Goal: Task Accomplishment & Management: Manage account settings

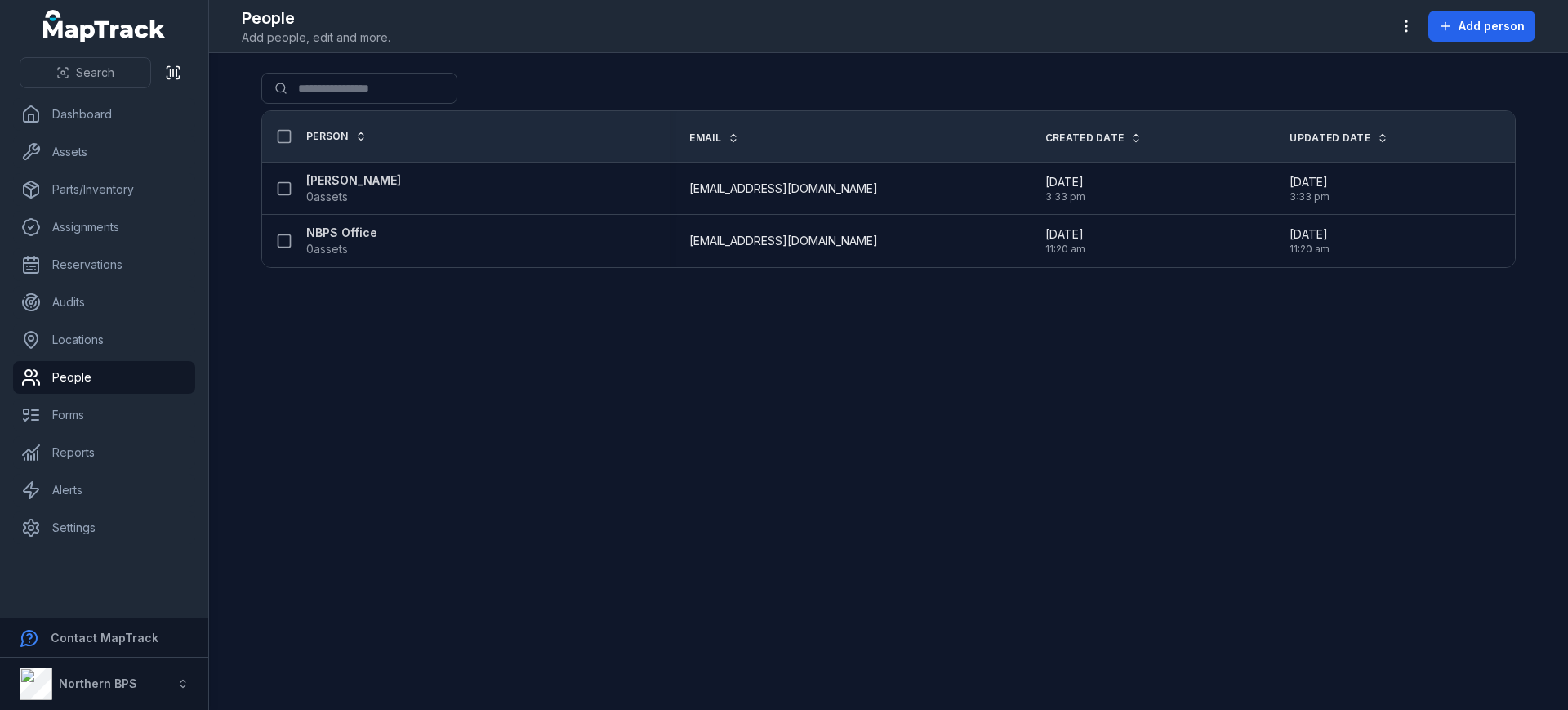
click at [588, 382] on main "Search for people Person Email Created Date Updated Date [PERSON_NAME] 0 assets…" at bounding box center [889, 382] width 1359 height 657
click at [1412, 24] on icon "button" at bounding box center [1407, 26] width 16 height 16
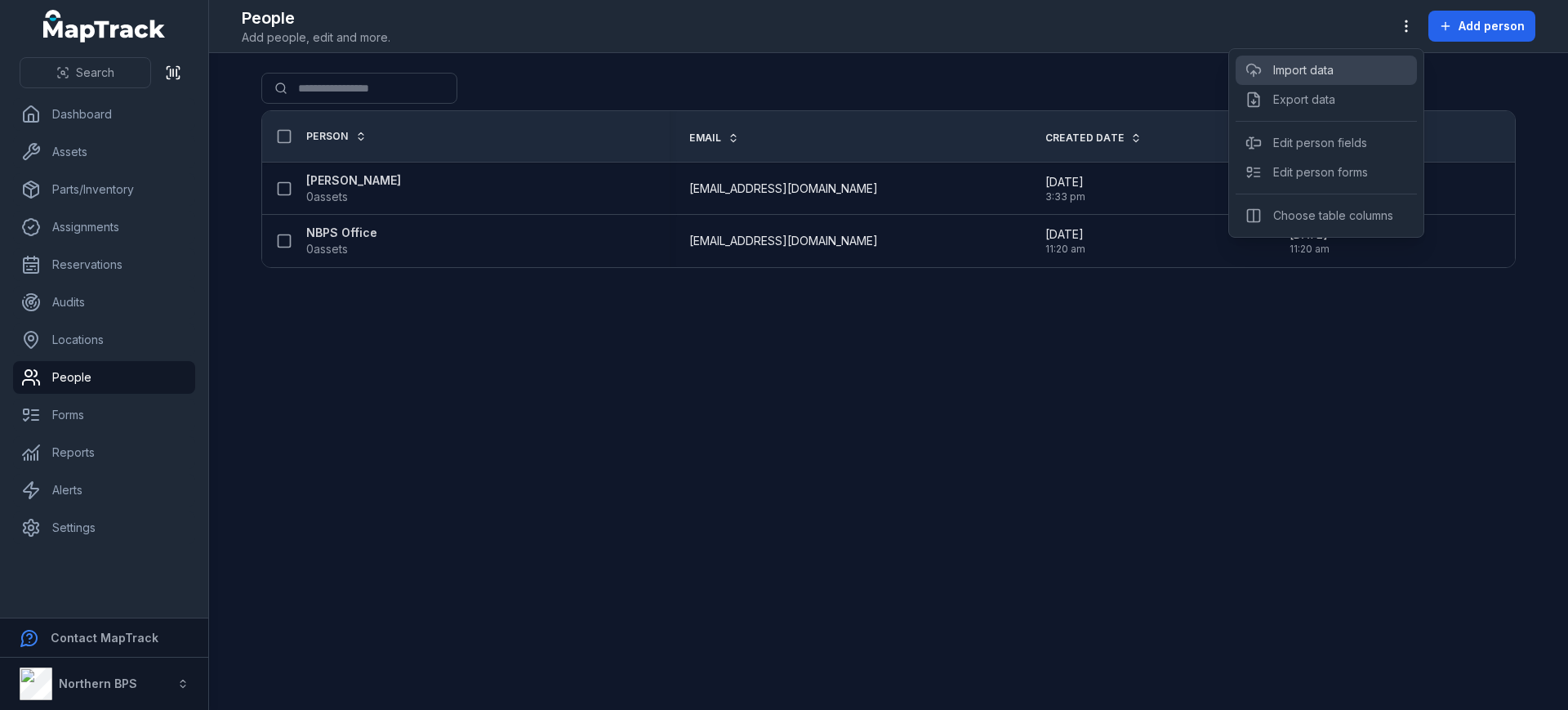
click at [1334, 70] on link "Import data" at bounding box center [1303, 70] width 61 height 16
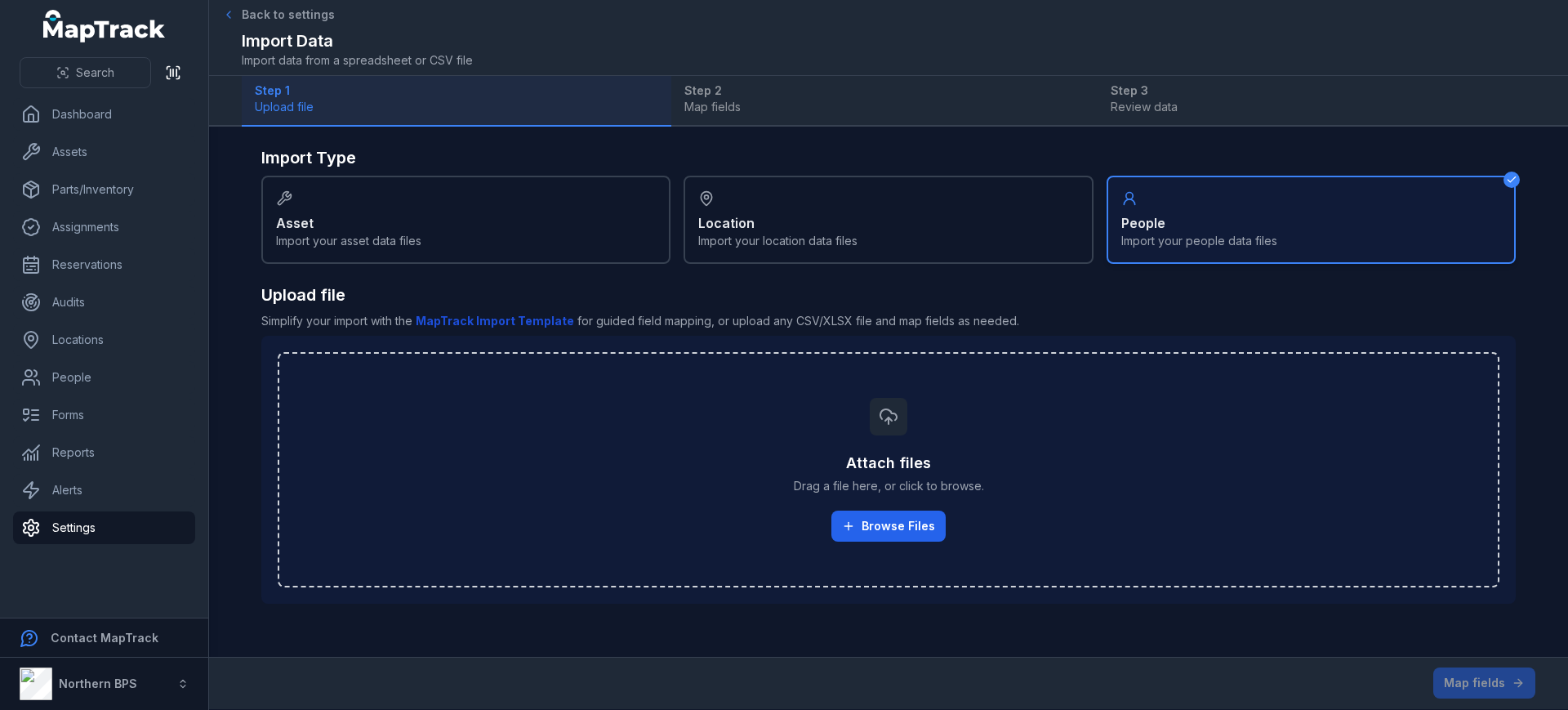
click at [265, 8] on span "Back to settings" at bounding box center [288, 15] width 93 height 16
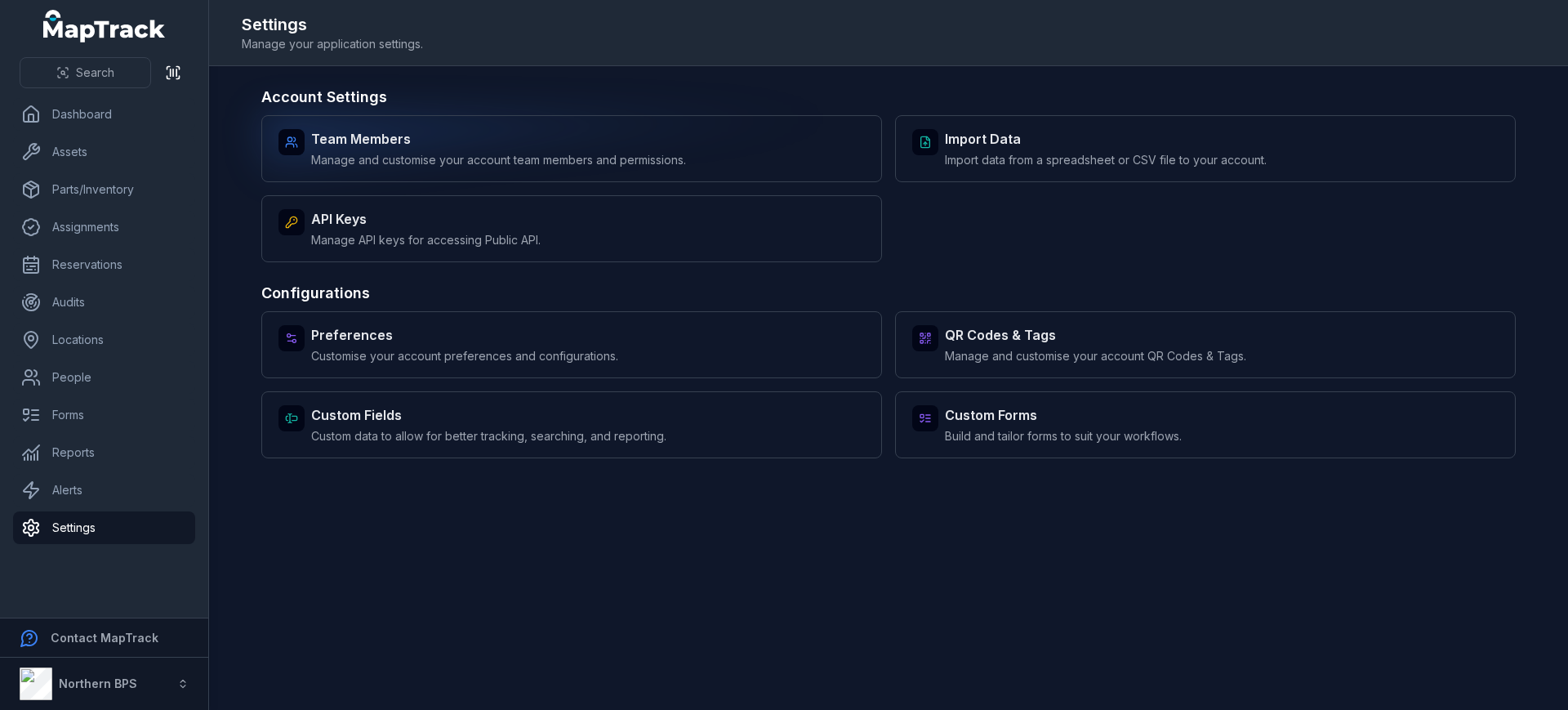
click at [424, 169] on div "Team Members Manage and customise your account team members and permissions." at bounding box center [571, 149] width 620 height 67
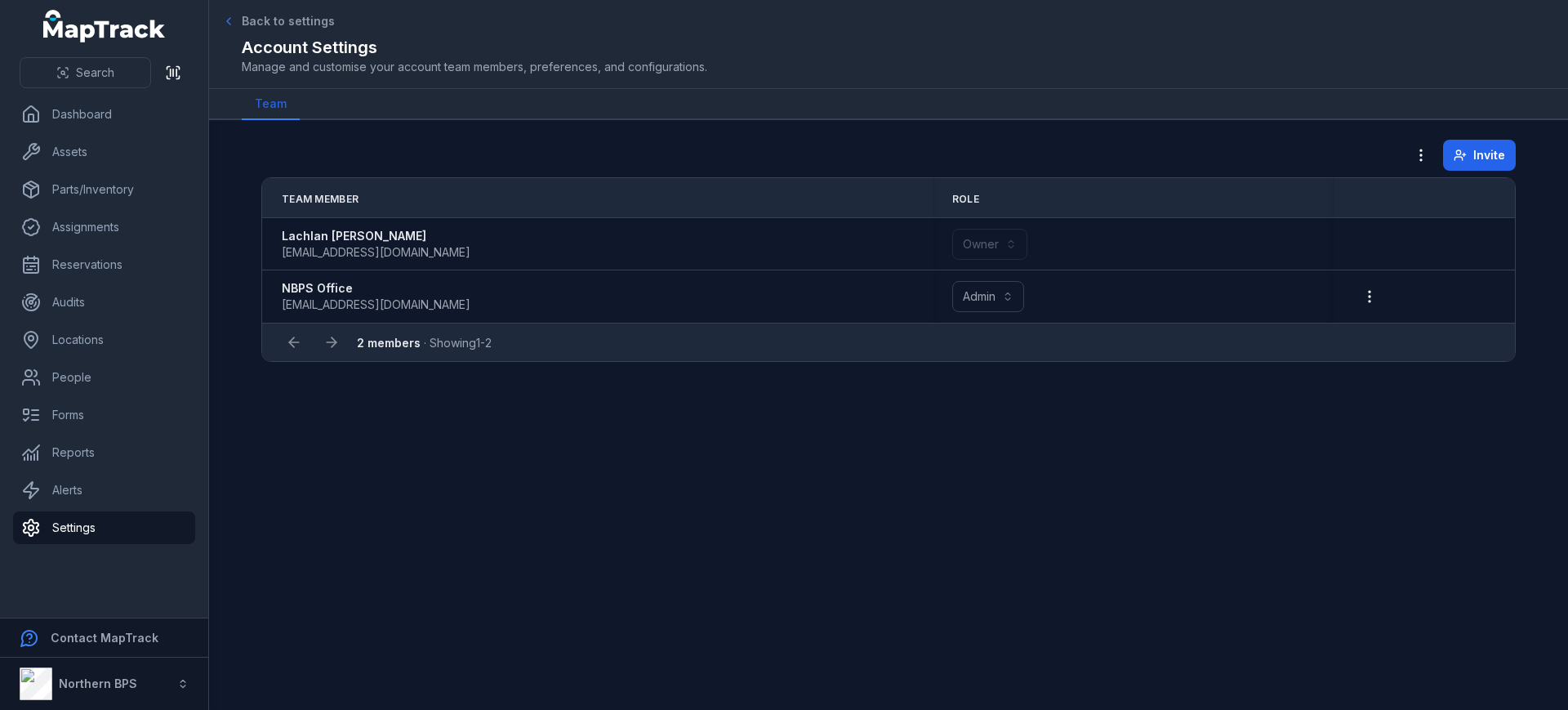
click at [251, 21] on span "Back to settings" at bounding box center [288, 21] width 93 height 16
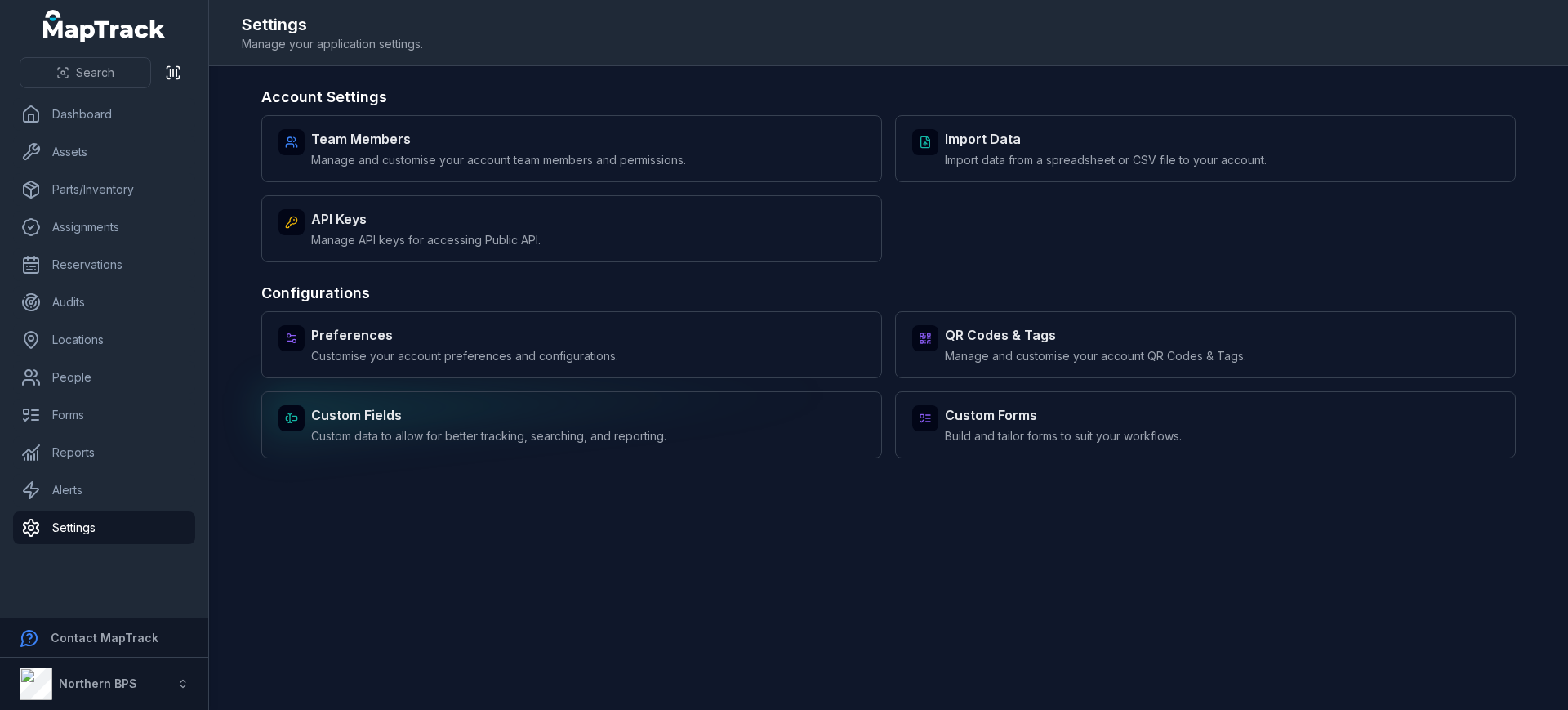
click at [446, 413] on strong "Custom Fields" at bounding box center [489, 415] width 355 height 20
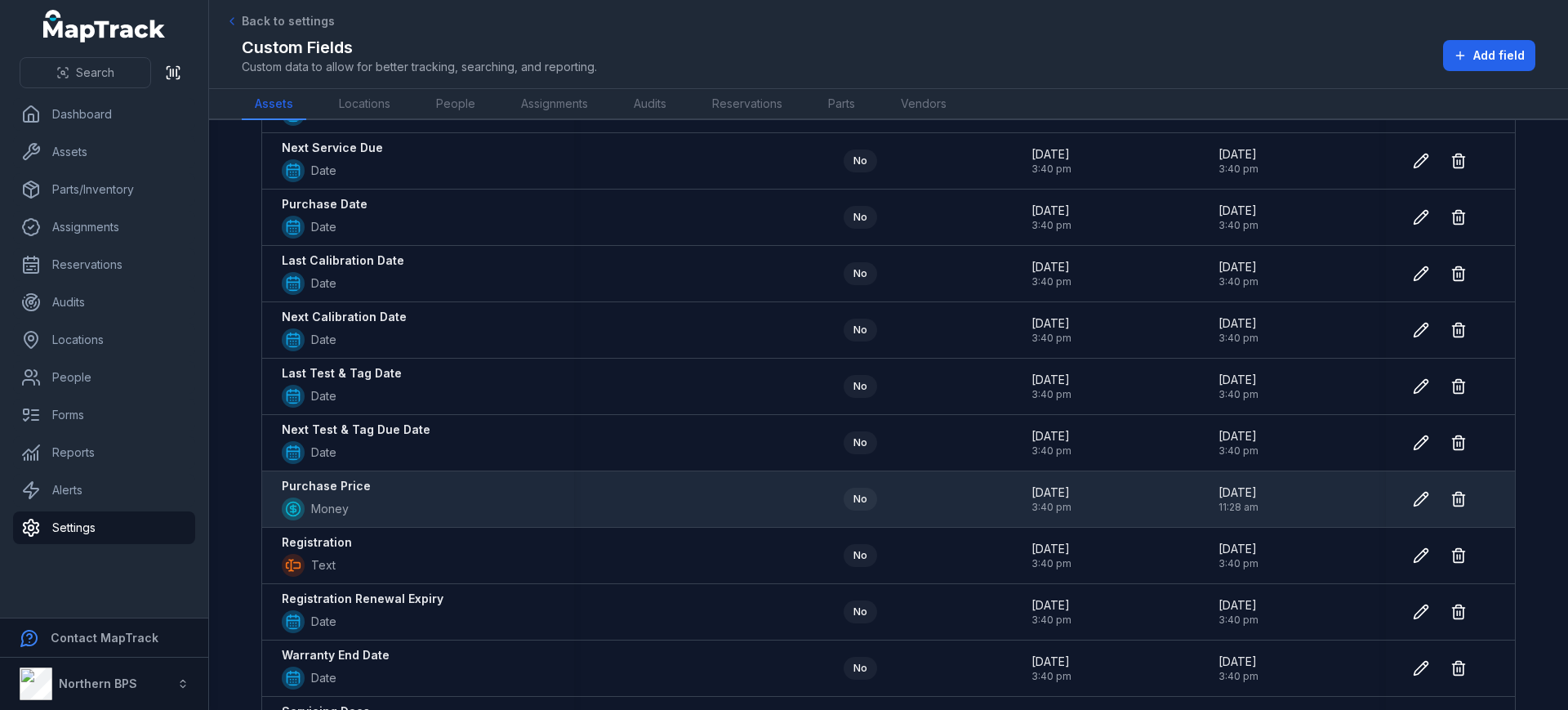
scroll to position [292, 0]
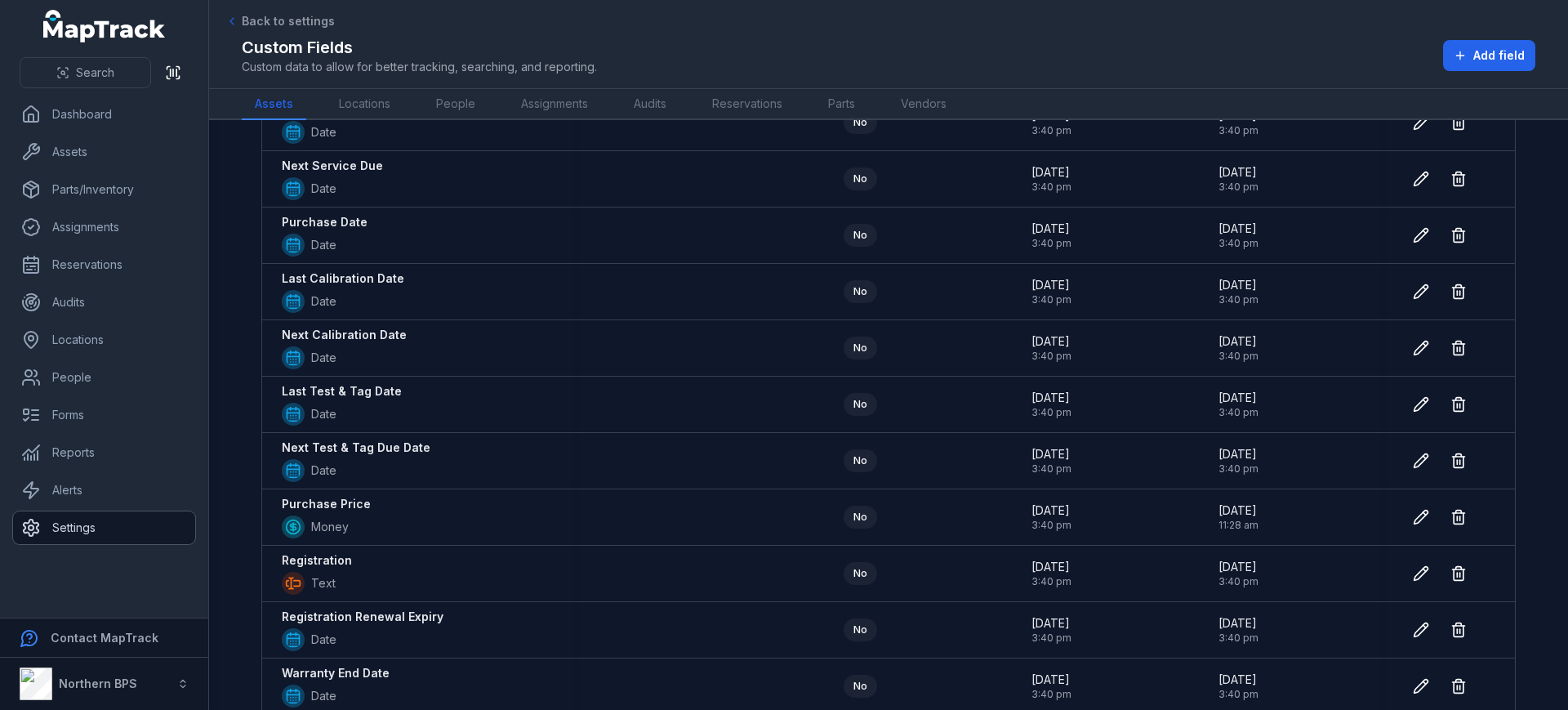
click at [83, 529] on link "Settings" at bounding box center [103, 528] width 182 height 33
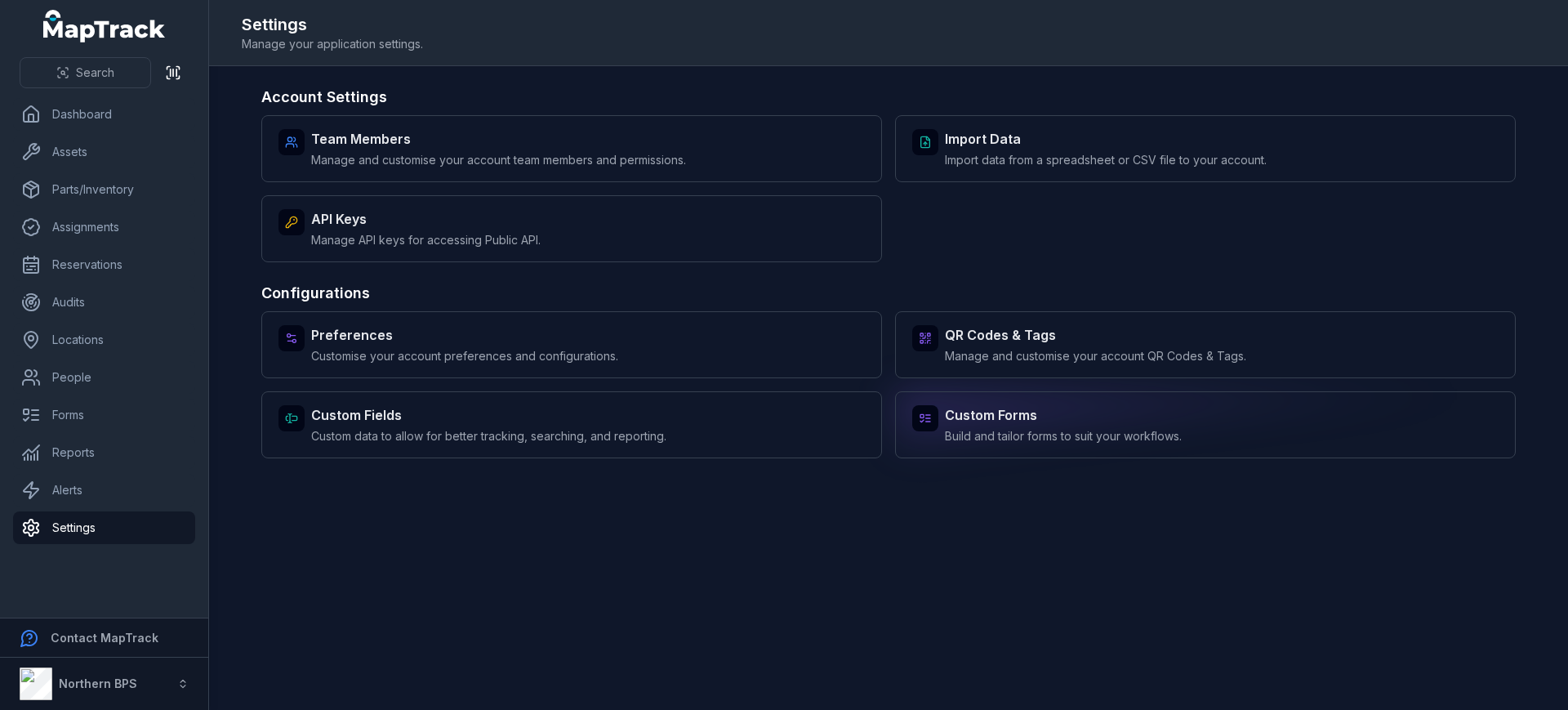
click at [1015, 431] on span "Build and tailor forms to suit your workflows." at bounding box center [1063, 436] width 237 height 16
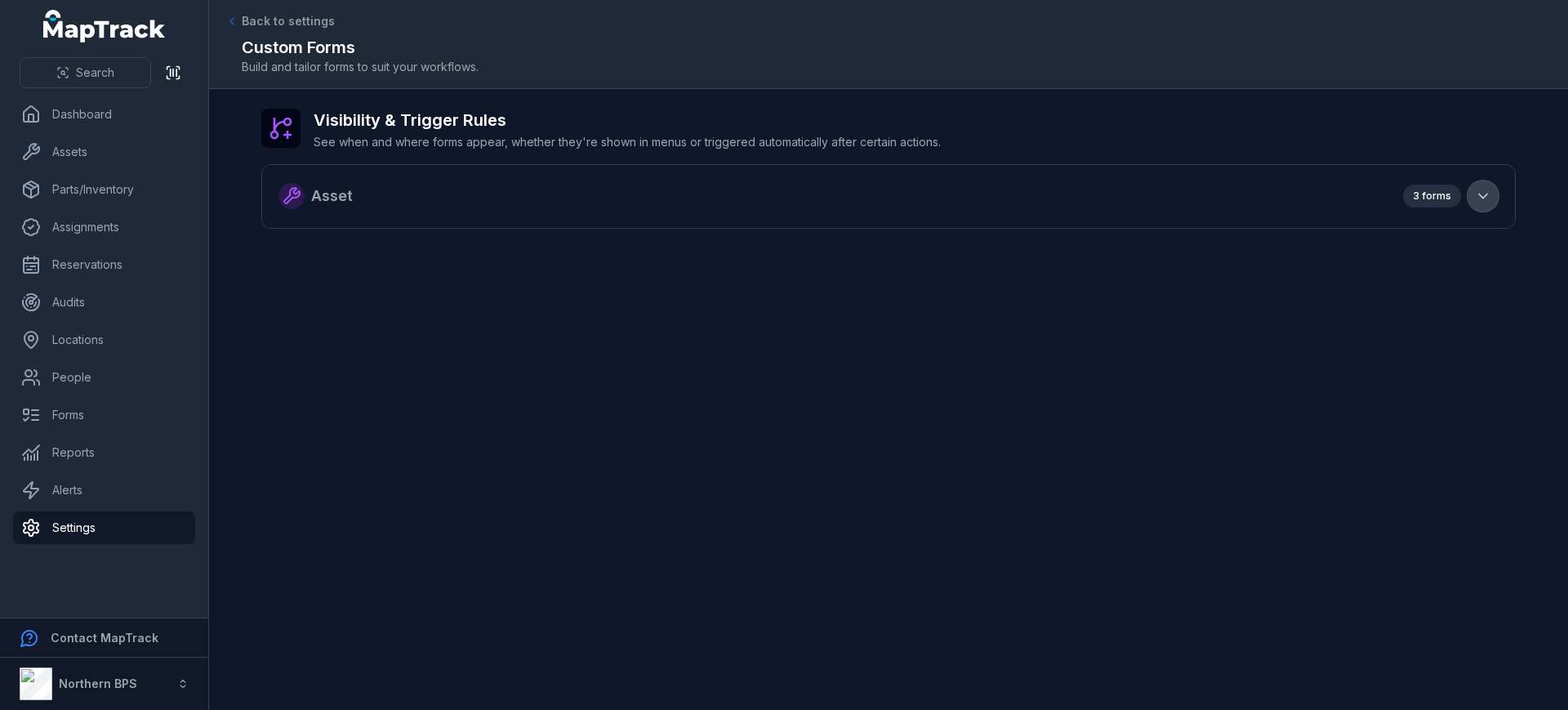
click at [1489, 193] on icon "button" at bounding box center [1484, 196] width 16 height 16
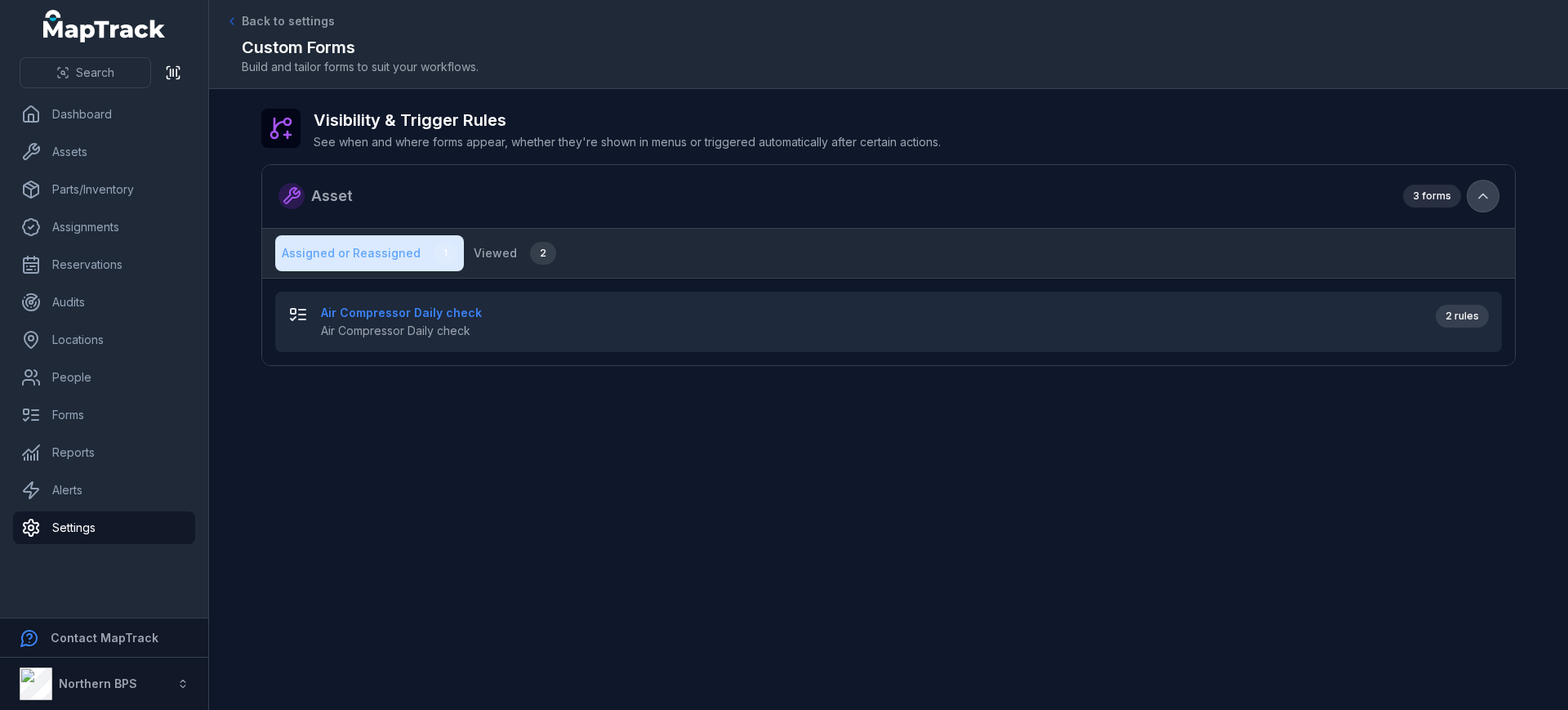
click at [1489, 193] on icon "button" at bounding box center [1484, 196] width 16 height 16
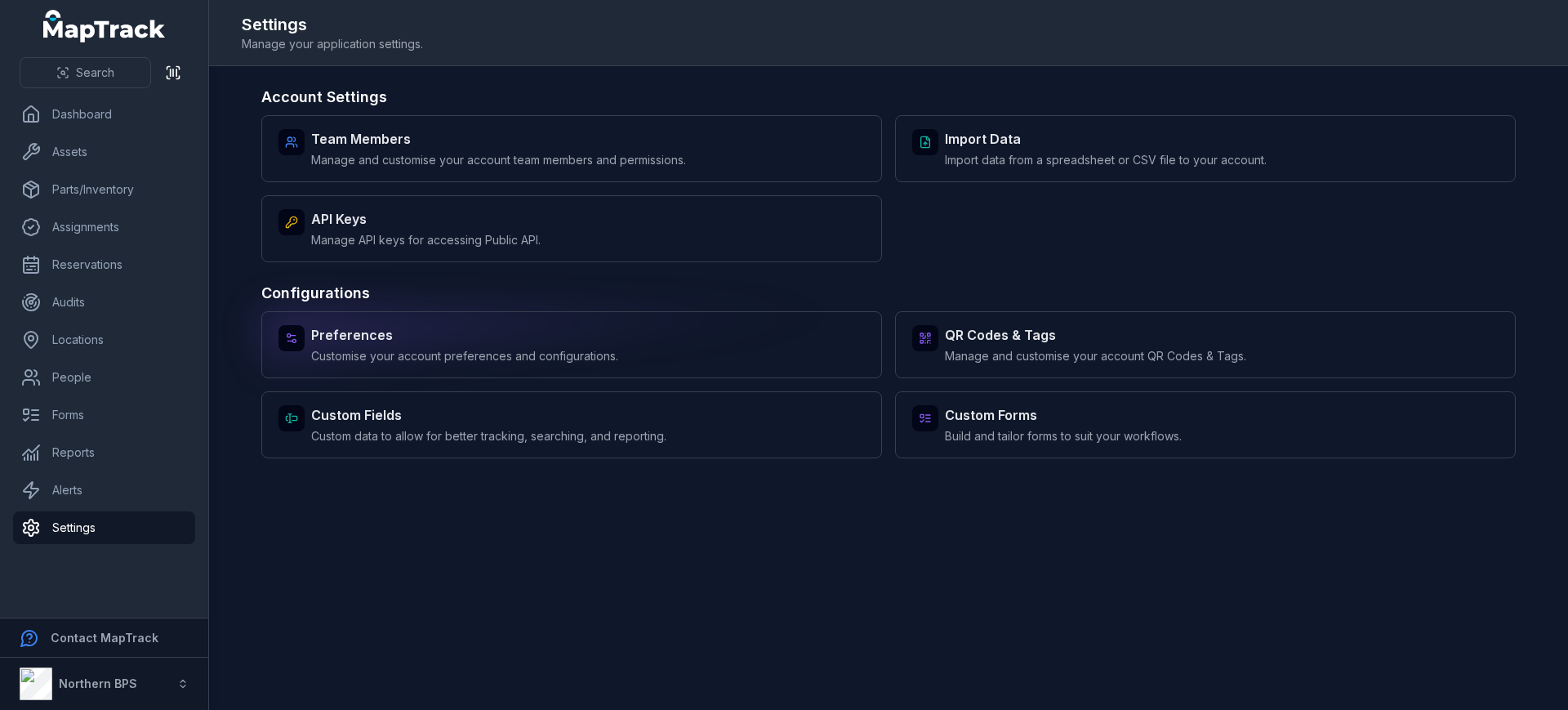
click at [374, 358] on span "Customise your account preferences and configurations." at bounding box center [464, 356] width 307 height 16
select select "***"
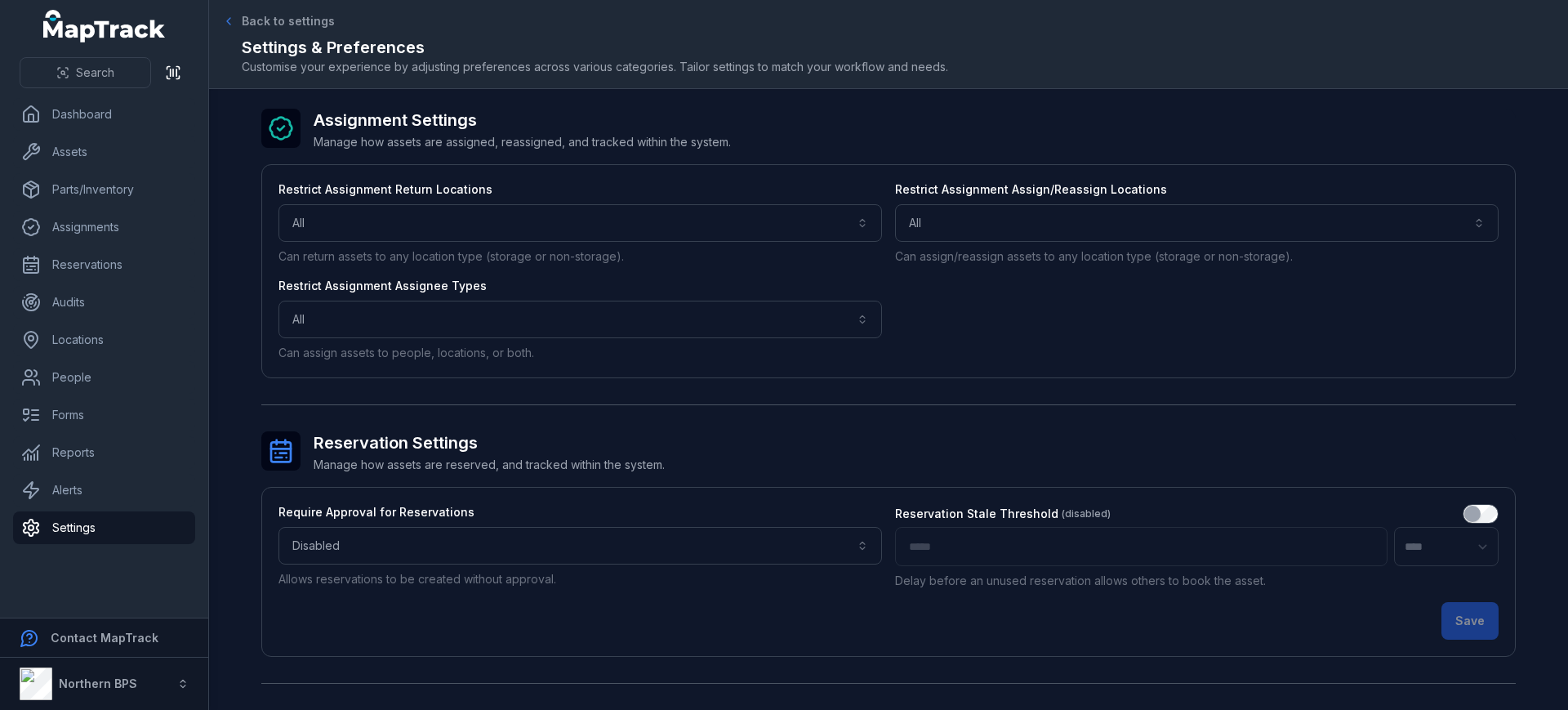
click at [281, 17] on span "Back to settings" at bounding box center [288, 21] width 93 height 16
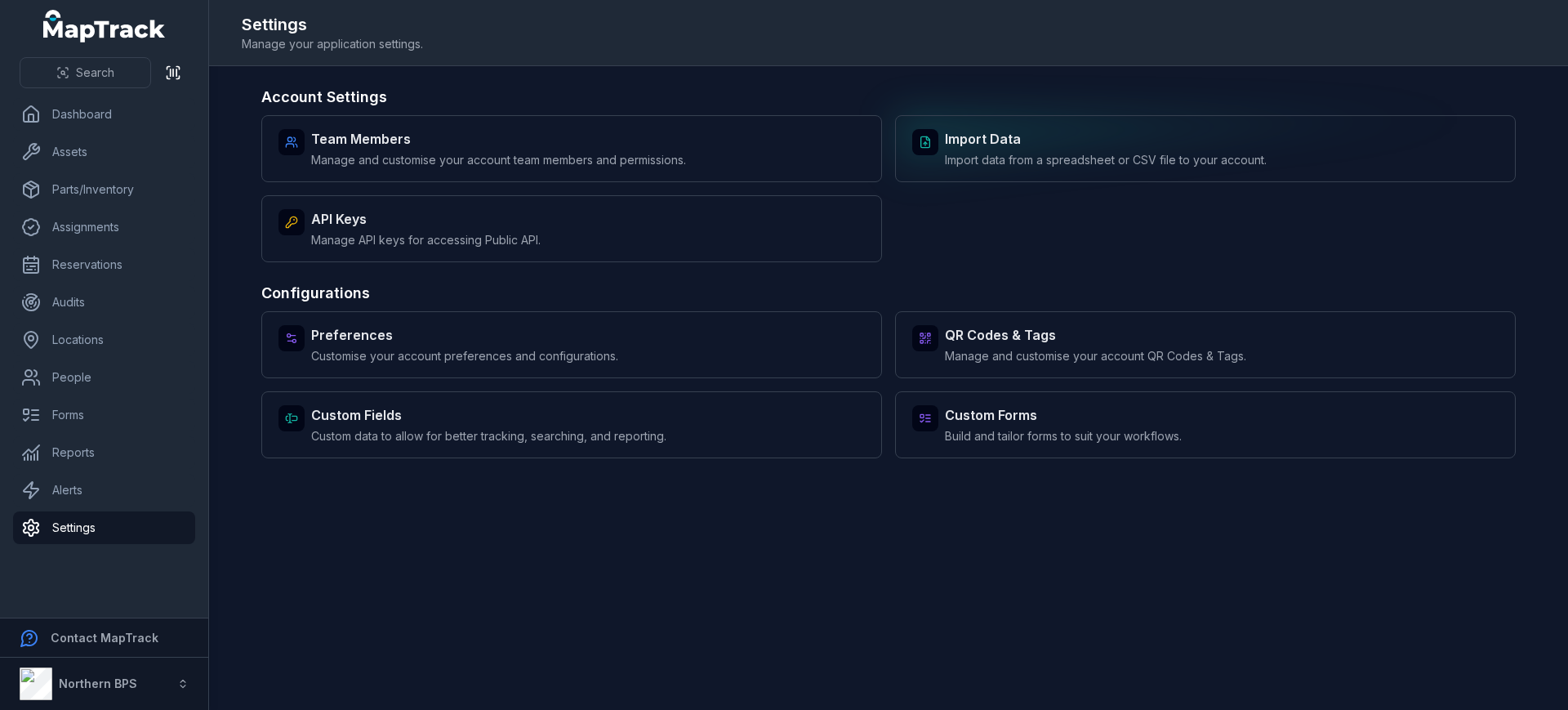
click at [1081, 181] on div "Import Data Import data from a spreadsheet or CSV file to your account." at bounding box center [1205, 149] width 620 height 67
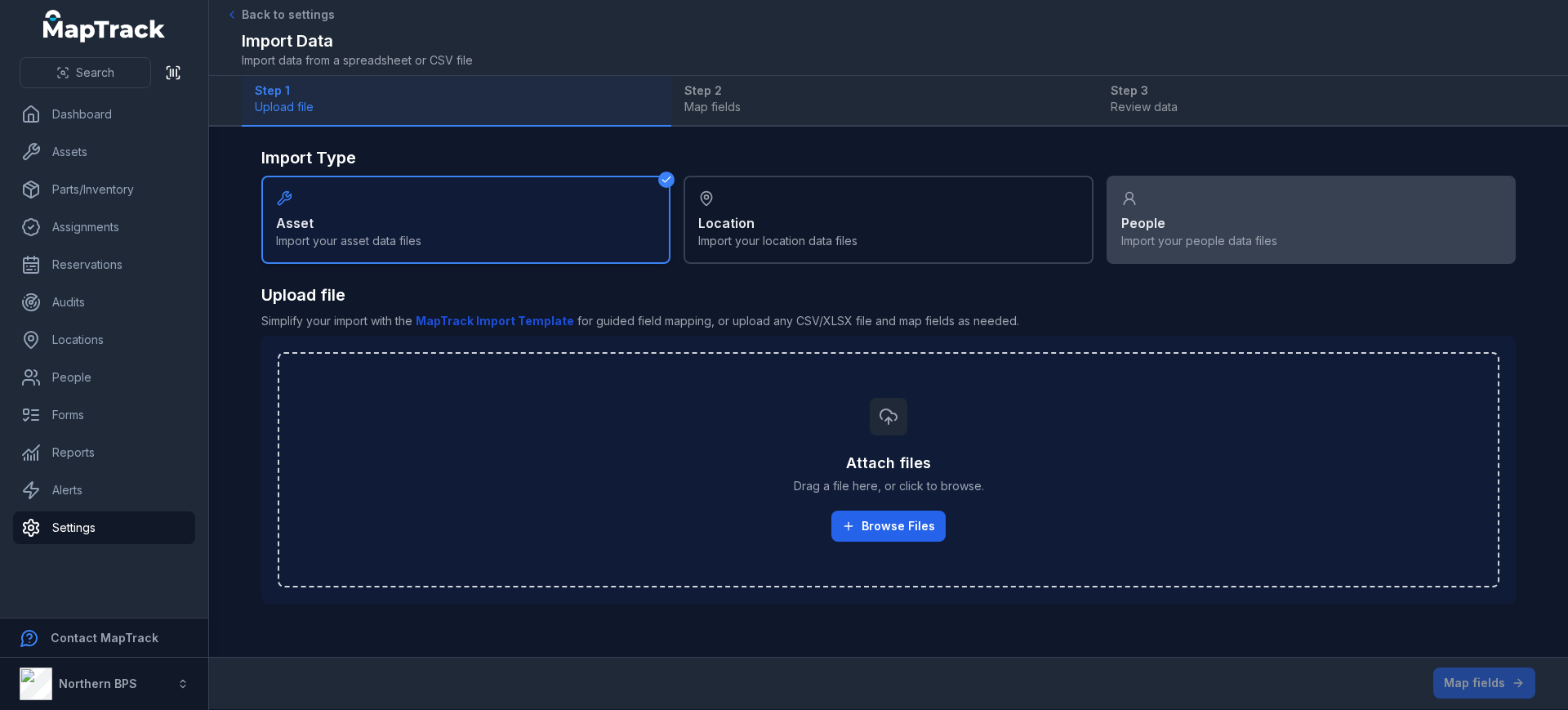
click at [1184, 200] on div "People Import your people data files" at bounding box center [1310, 219] width 409 height 88
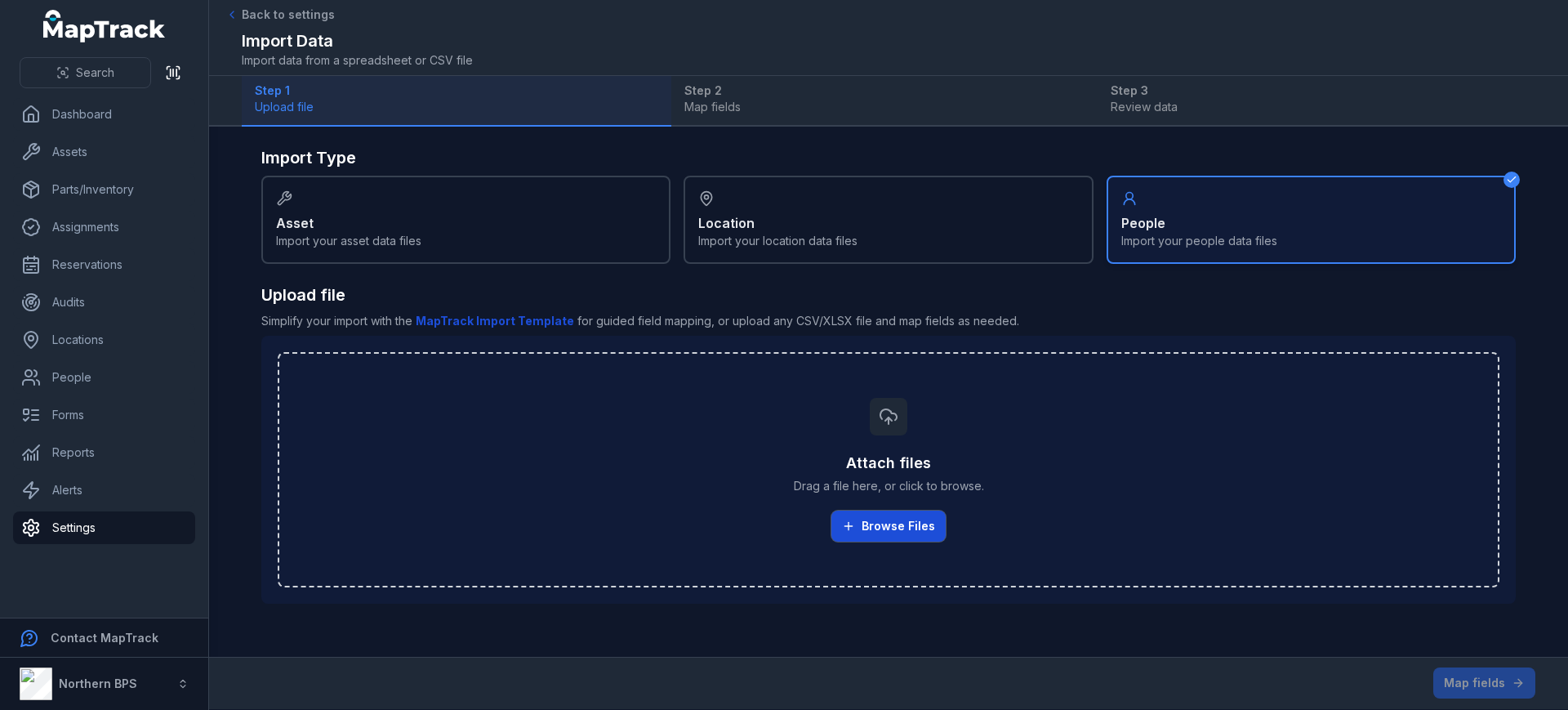
click at [915, 523] on button "Browse Files" at bounding box center [889, 526] width 114 height 31
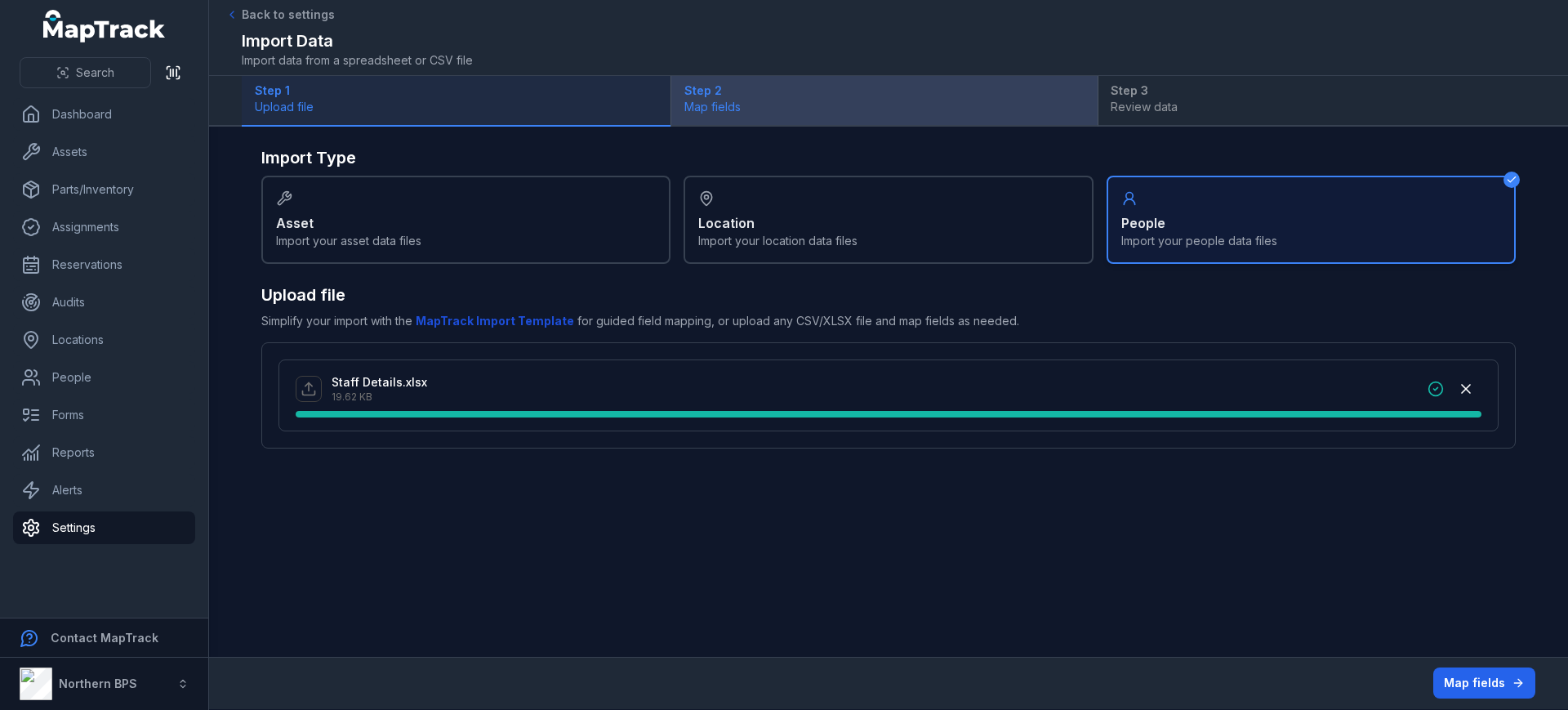
click at [719, 92] on strong "Step 2" at bounding box center [885, 91] width 401 height 16
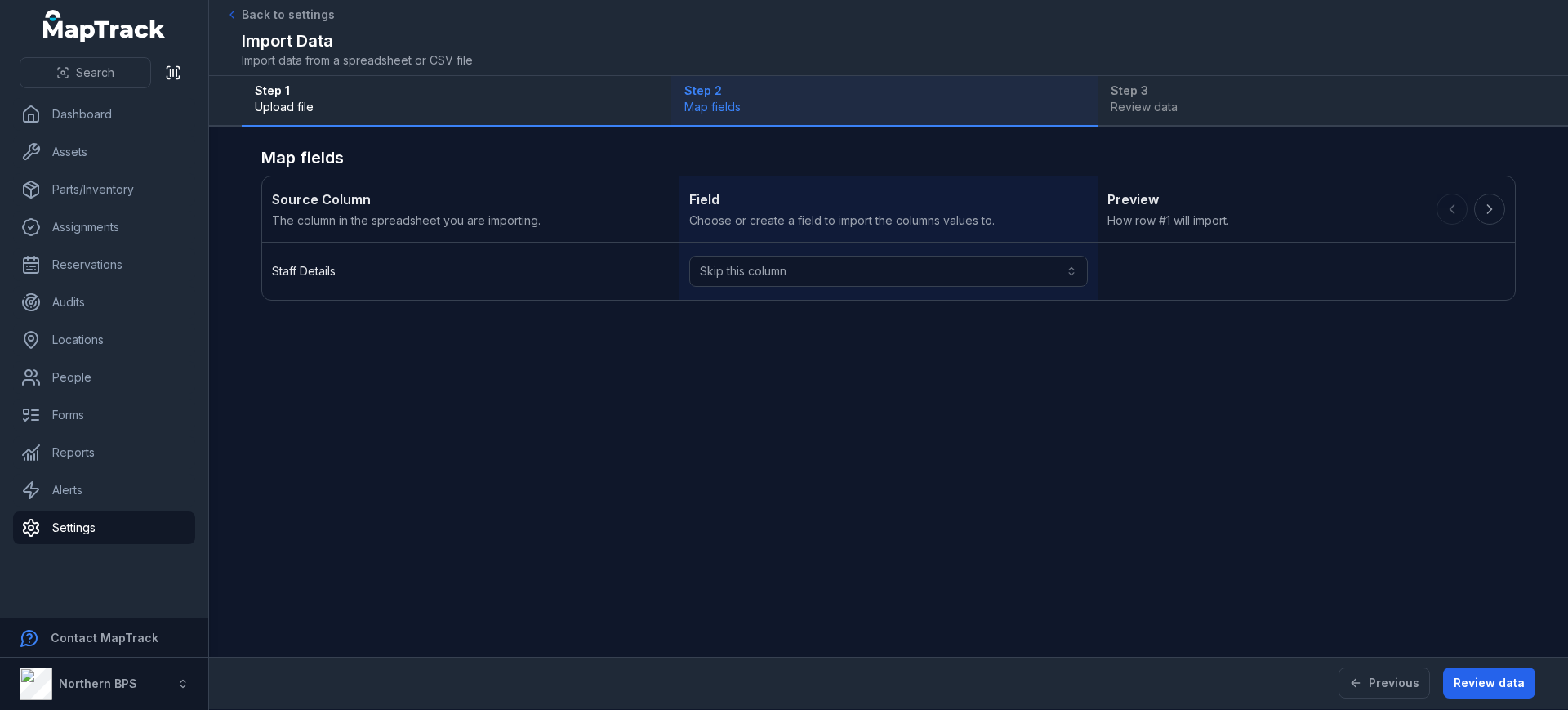
click at [289, 277] on span "Staff Details" at bounding box center [304, 271] width 63 height 16
click at [768, 264] on button "Skip this column" at bounding box center [888, 271] width 398 height 31
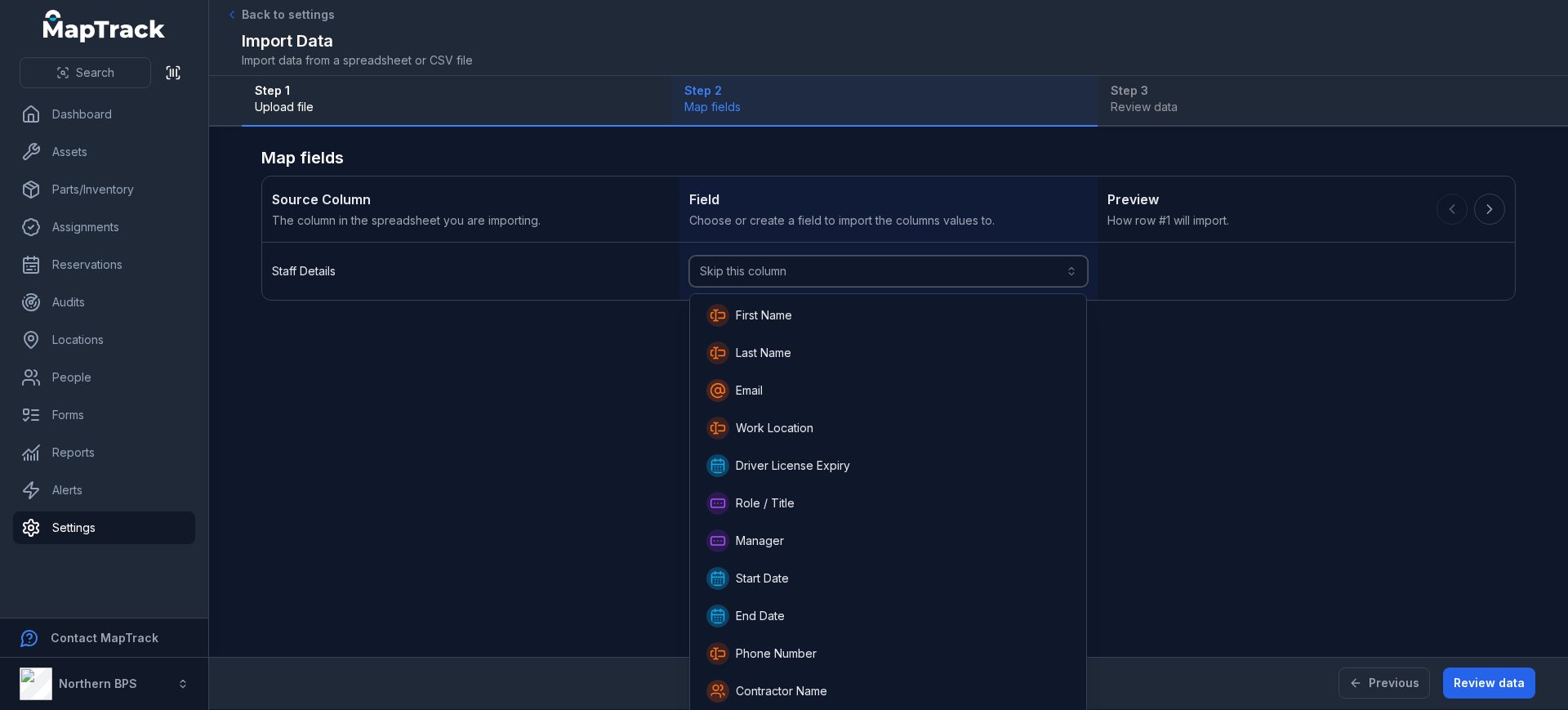
click at [768, 264] on button "Skip this column" at bounding box center [888, 271] width 398 height 31
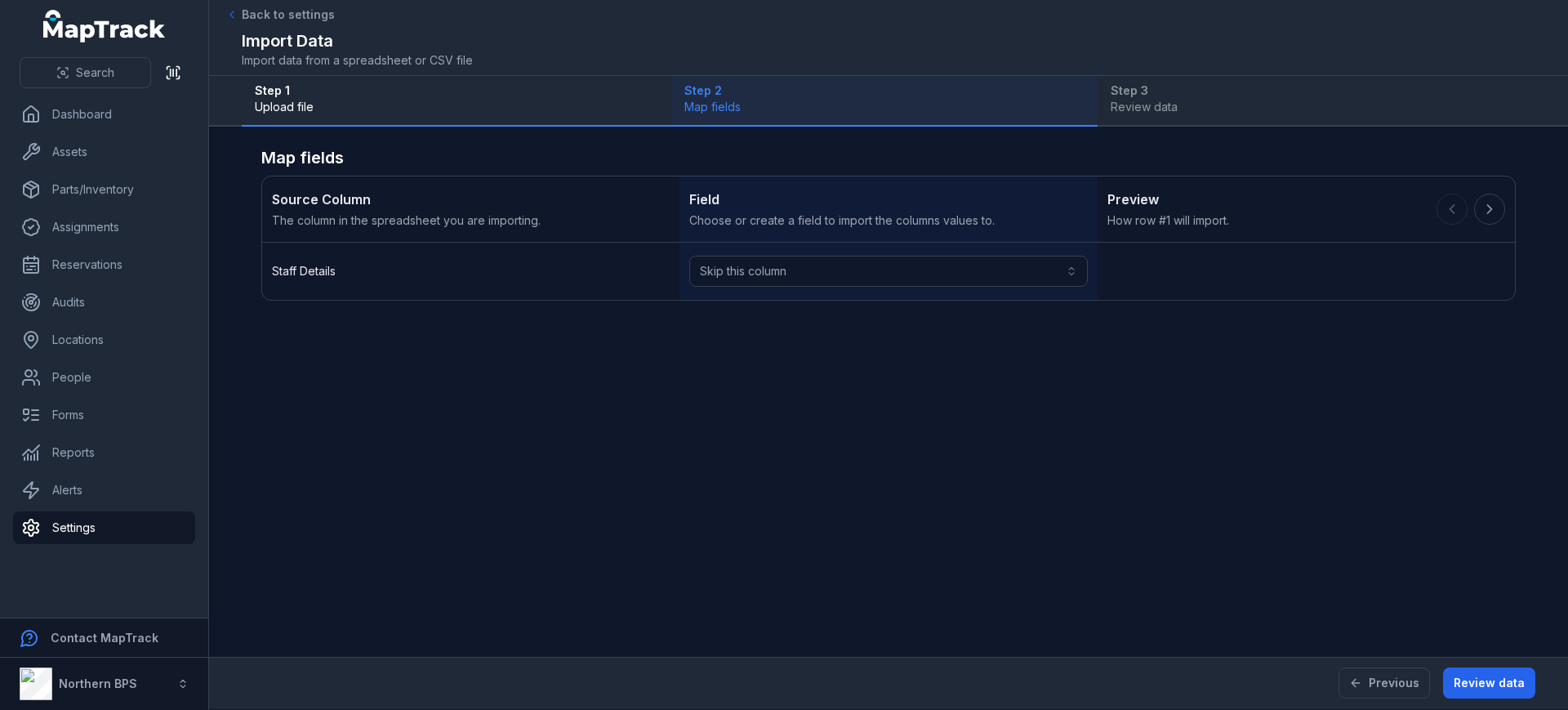
click at [1279, 495] on main "Map fields Source Column The column in the spreadsheet you are importing. Field…" at bounding box center [889, 392] width 1359 height 530
click at [416, 198] on strong "Source Column" at bounding box center [471, 199] width 398 height 20
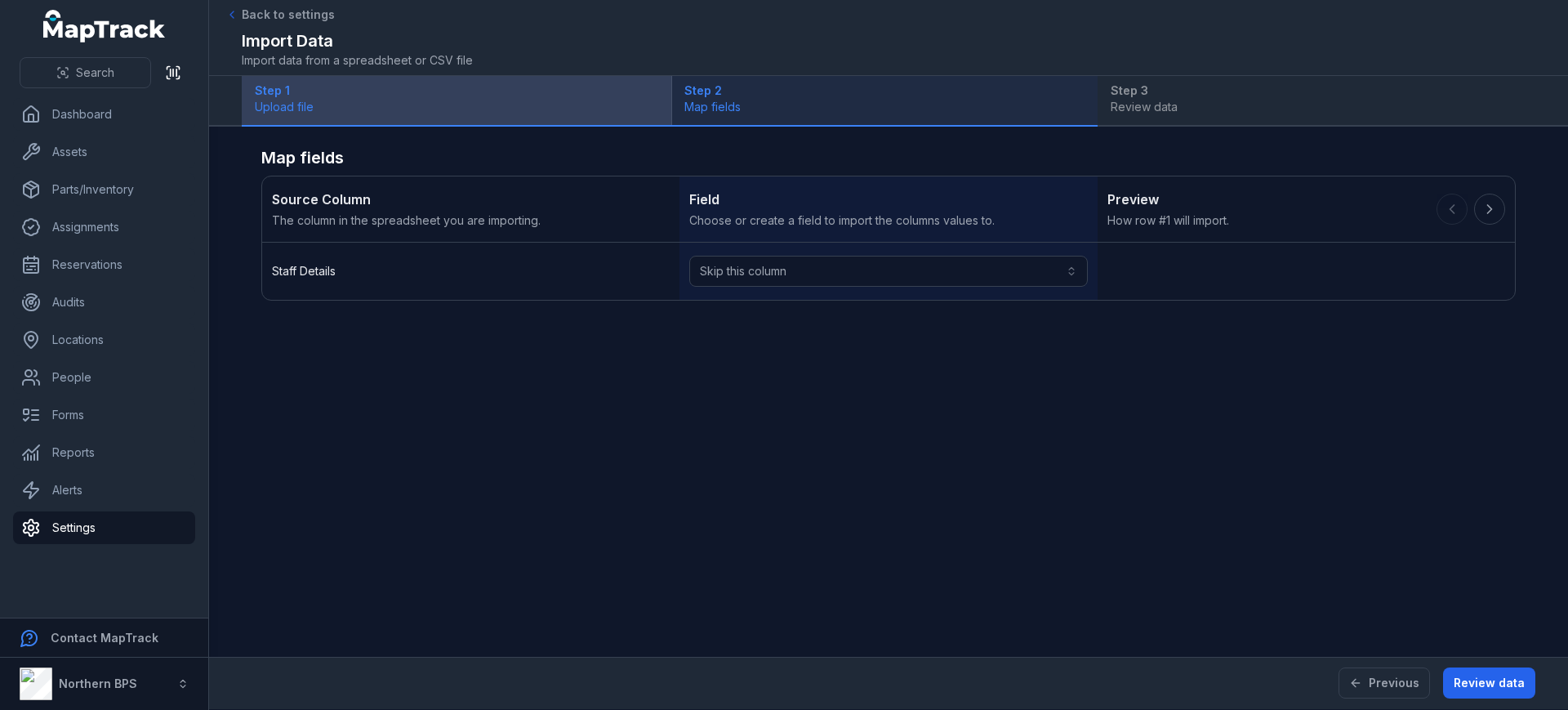
click at [345, 94] on strong "Step 1" at bounding box center [456, 91] width 404 height 16
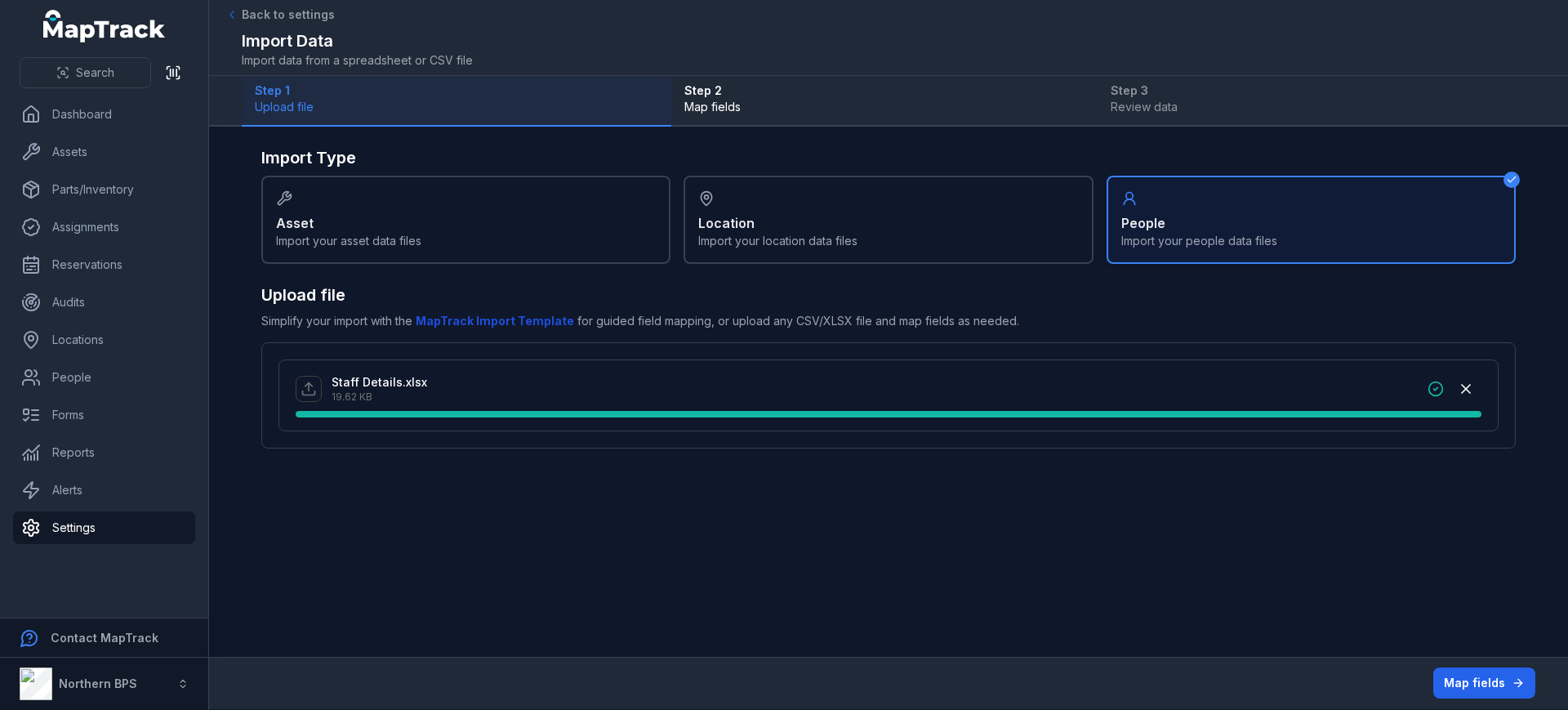
click at [453, 316] on b "MapTrack Import Template" at bounding box center [494, 320] width 159 height 14
click at [90, 386] on link "People" at bounding box center [103, 377] width 182 height 33
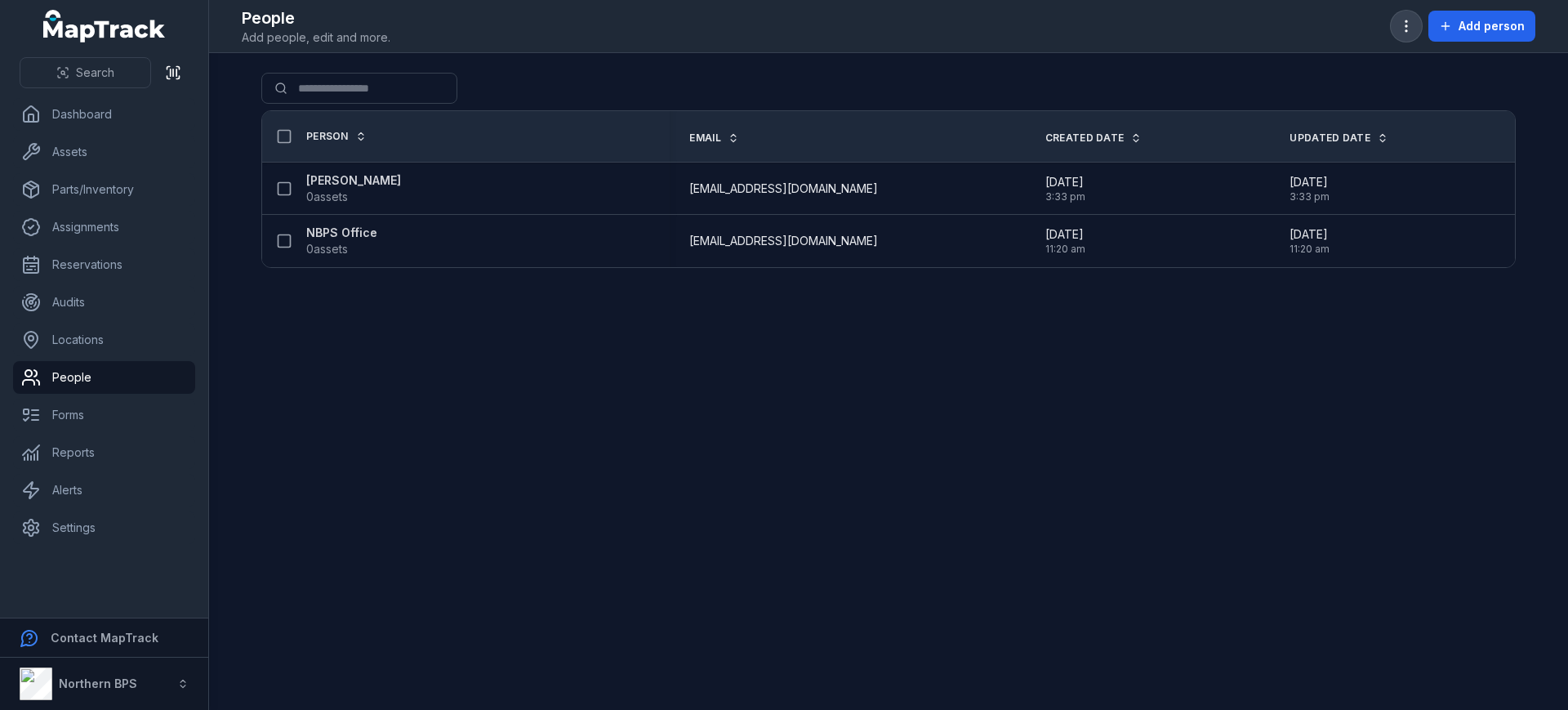
click at [1417, 20] on button "button" at bounding box center [1407, 26] width 31 height 31
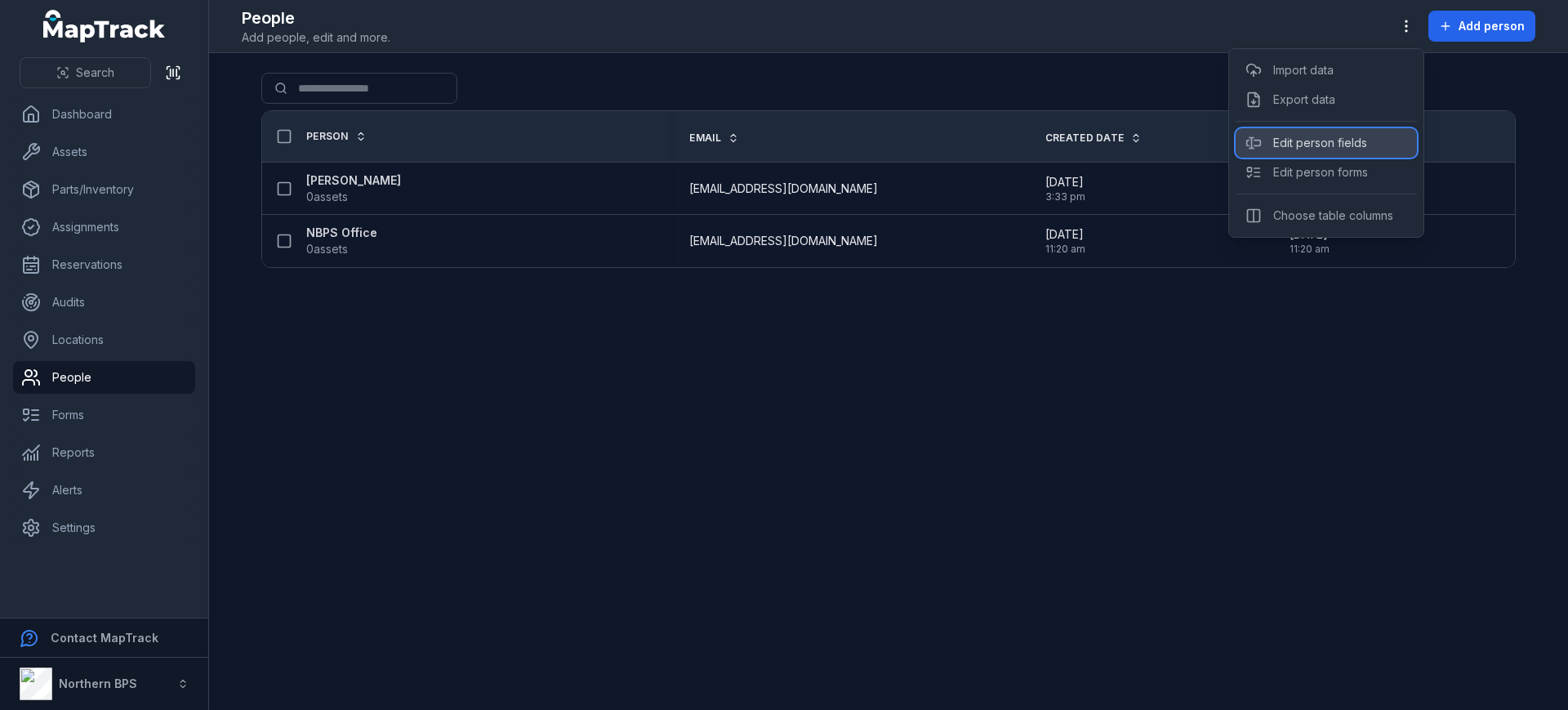
click at [1338, 138] on div "Edit person fields" at bounding box center [1327, 142] width 181 height 29
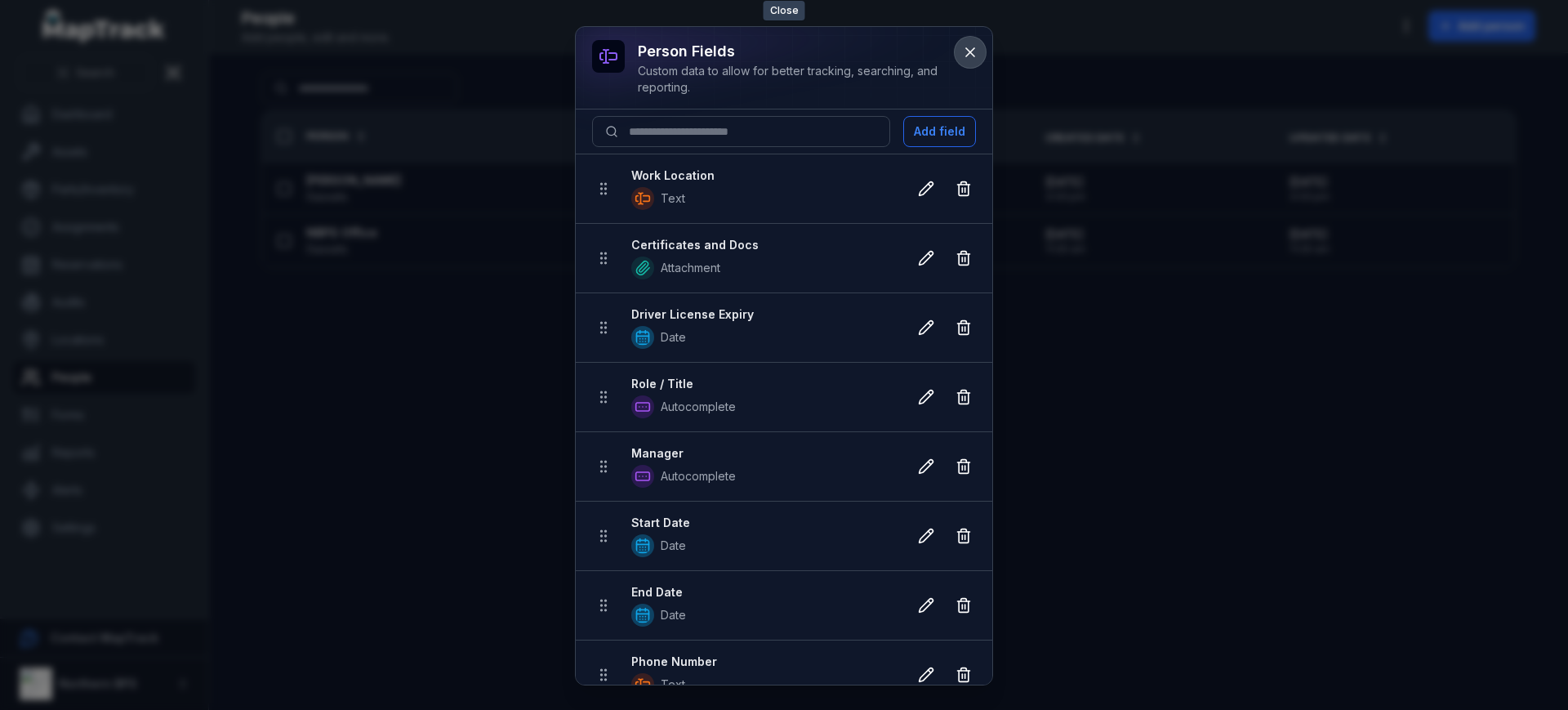
click at [966, 60] on icon at bounding box center [970, 53] width 16 height 16
